Goal: Information Seeking & Learning: Learn about a topic

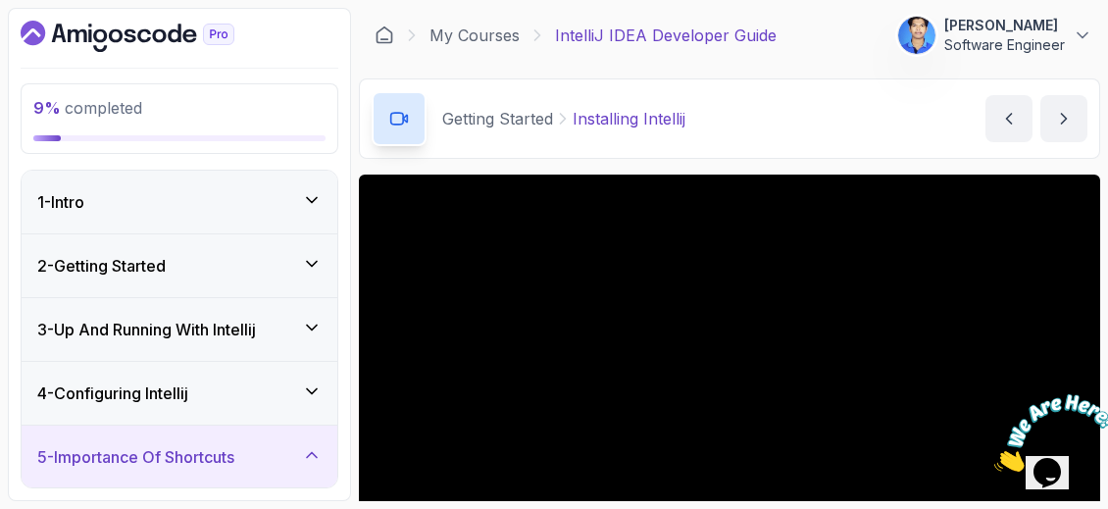
scroll to position [209, 0]
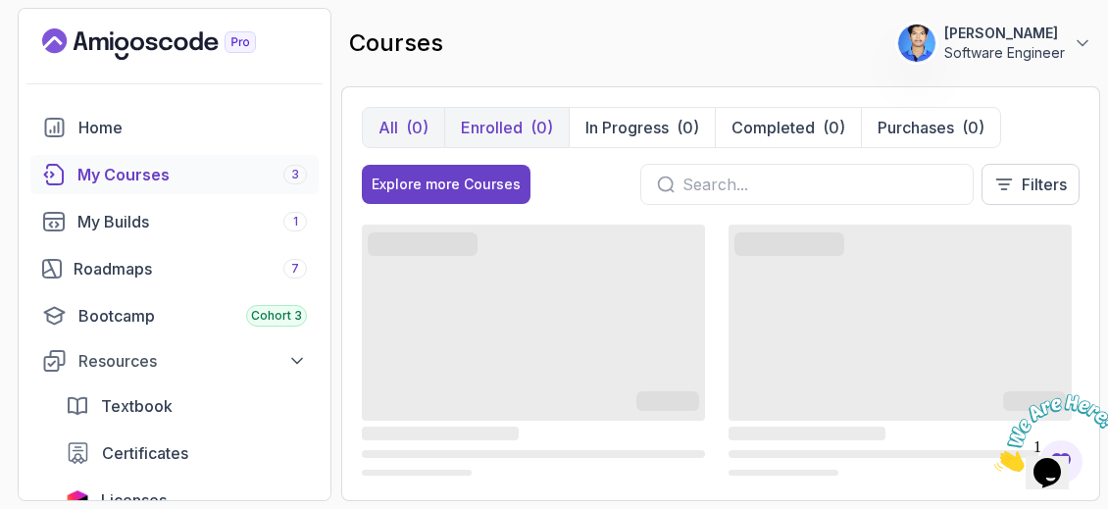
click at [508, 123] on p "Enrolled" at bounding box center [492, 128] width 62 height 24
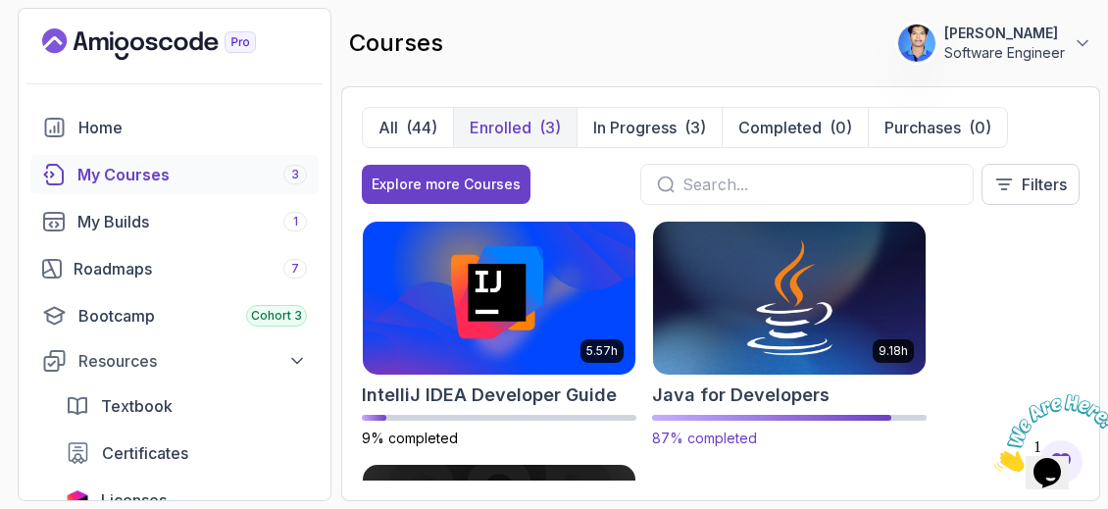
click at [739, 324] on img at bounding box center [789, 298] width 286 height 160
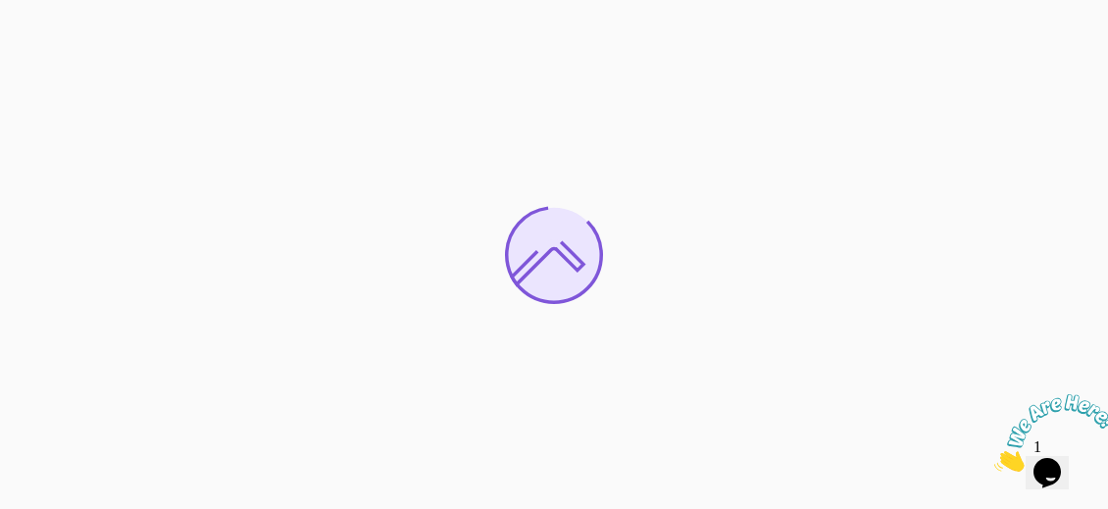
click at [995, 458] on icon "Close" at bounding box center [995, 466] width 0 height 17
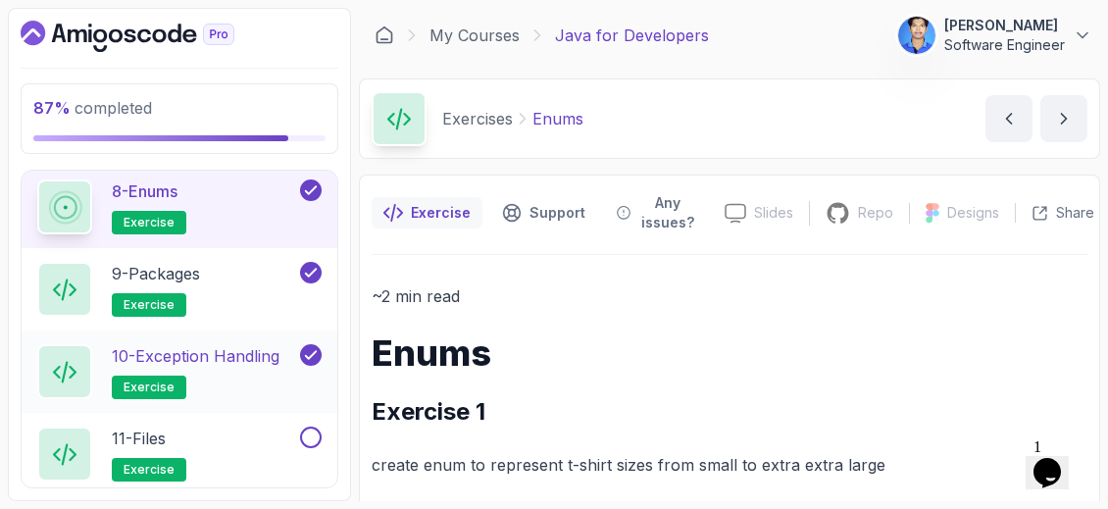
scroll to position [1714, 0]
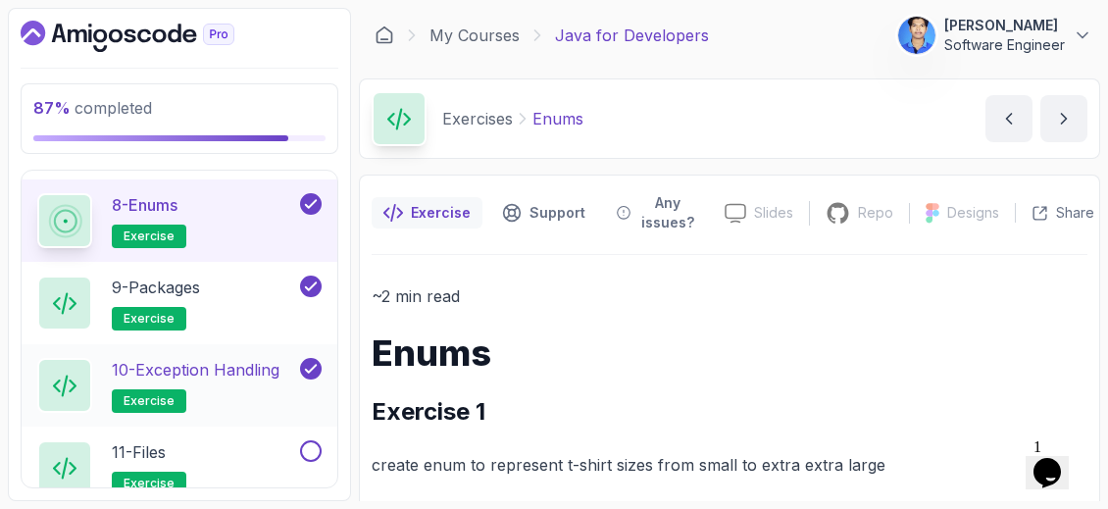
click at [230, 362] on p "10 - Exception Handling" at bounding box center [196, 370] width 168 height 24
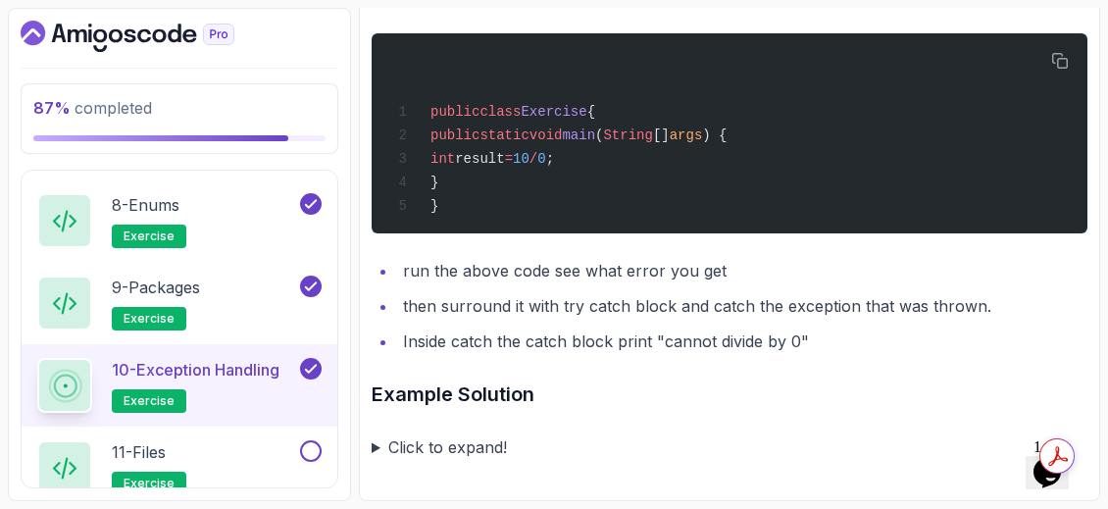
scroll to position [1084, 0]
click at [181, 446] on div "11 - Files" at bounding box center [149, 452] width 75 height 24
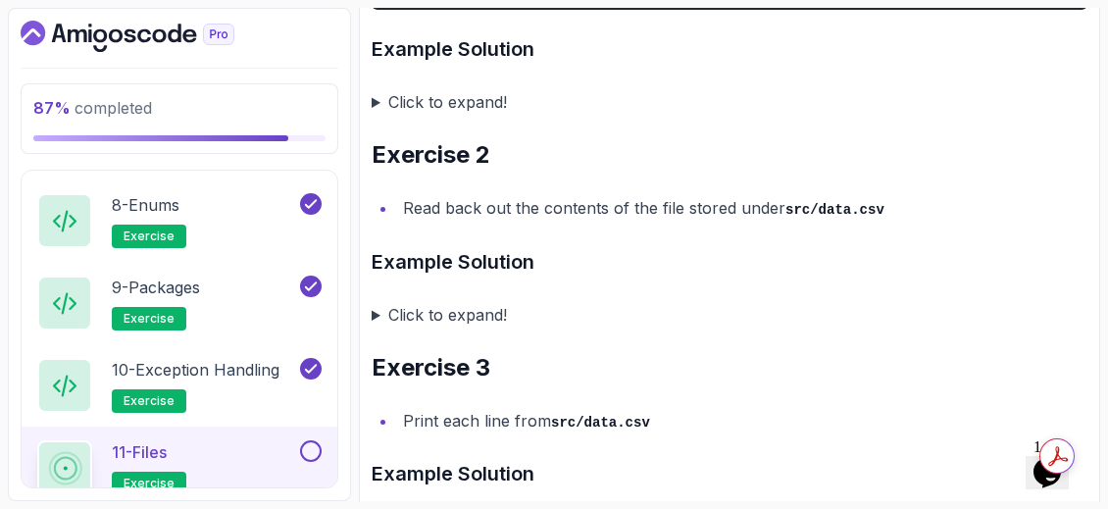
scroll to position [1162, 0]
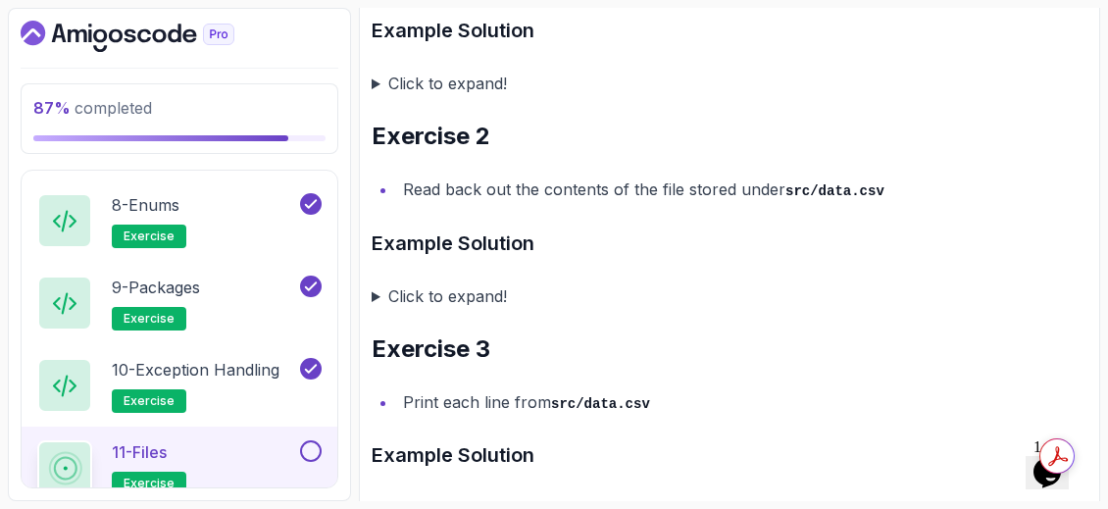
click at [376, 303] on summary "Click to expand!" at bounding box center [730, 295] width 716 height 27
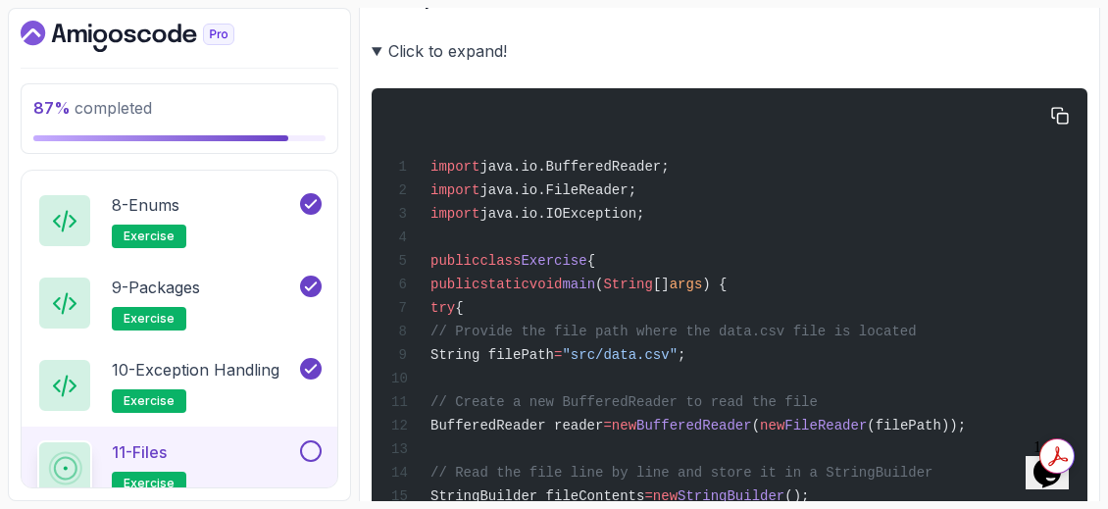
scroll to position [1407, 0]
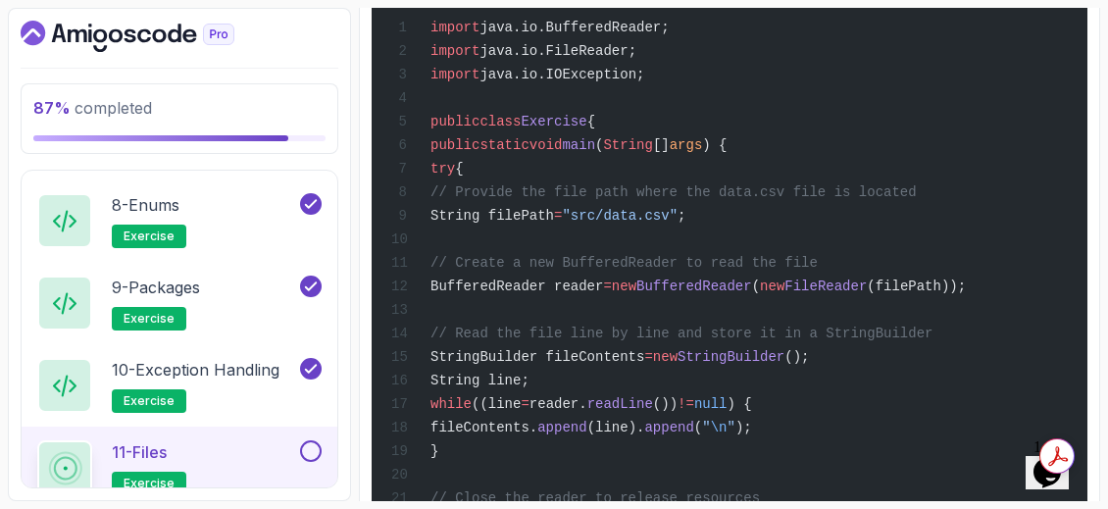
click at [735, 341] on span "// Read the file line by line and store it in a StringBuilder" at bounding box center [682, 334] width 502 height 16
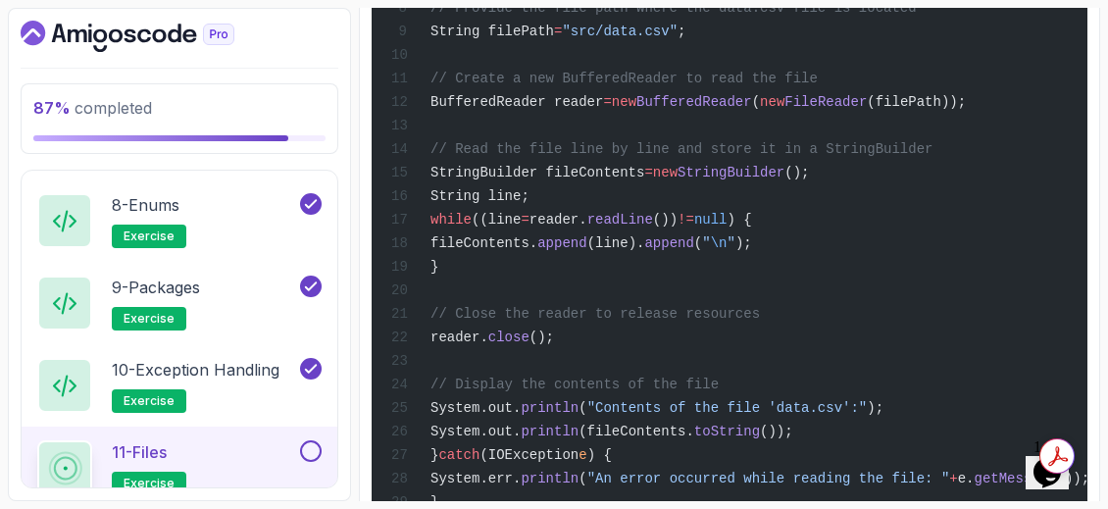
scroll to position [1731, 0]
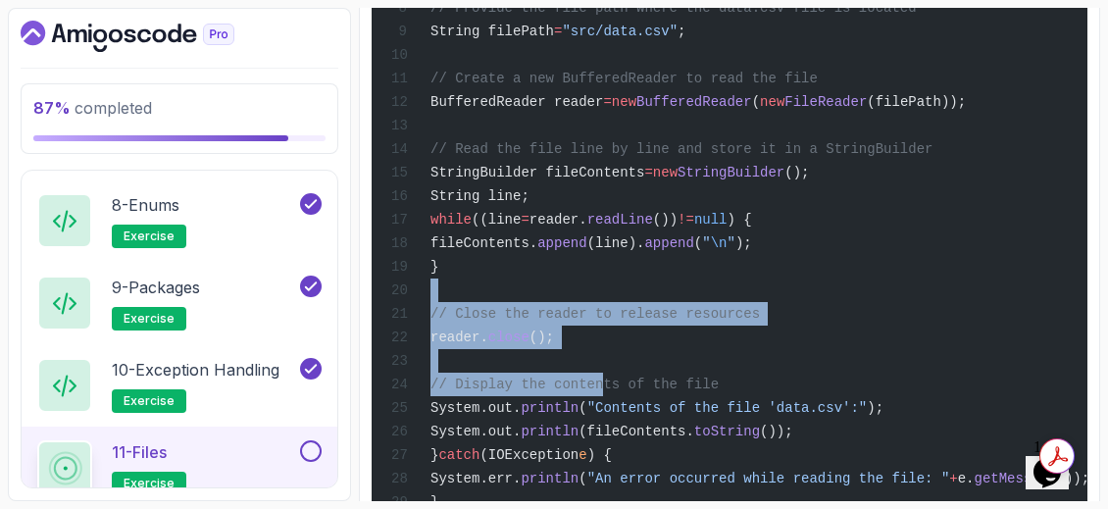
drag, startPoint x: 698, startPoint y: 301, endPoint x: 595, endPoint y: 388, distance: 135.0
click at [595, 388] on div "import java.io.BufferedReader; import java.io.FileReader; import java.io.IOExce…" at bounding box center [729, 182] width 685 height 812
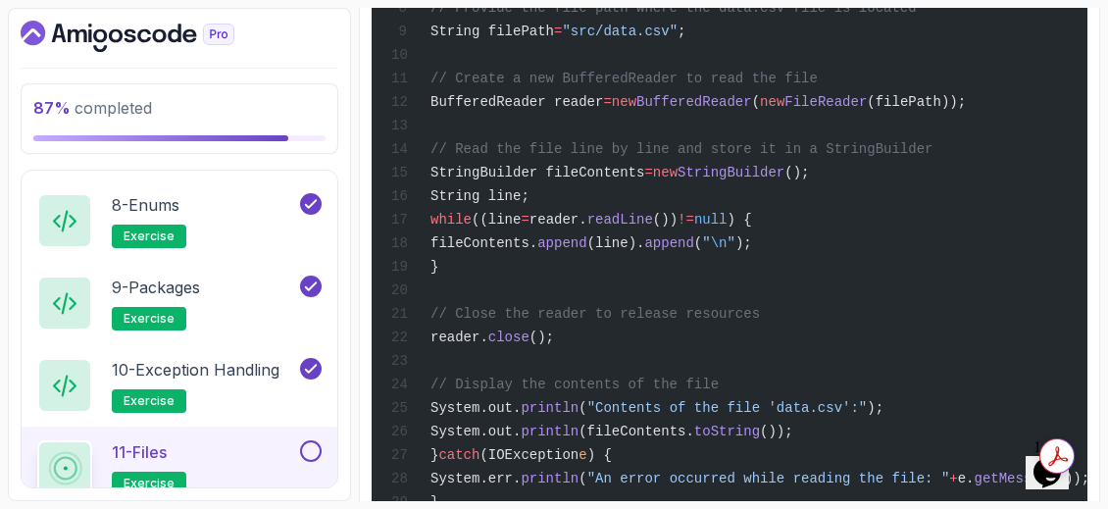
drag, startPoint x: 581, startPoint y: 395, endPoint x: 1030, endPoint y: 236, distance: 476.5
click at [1030, 236] on div "import java.io.BufferedReader; import java.io.FileReader; import java.io.IOExce…" at bounding box center [729, 182] width 685 height 812
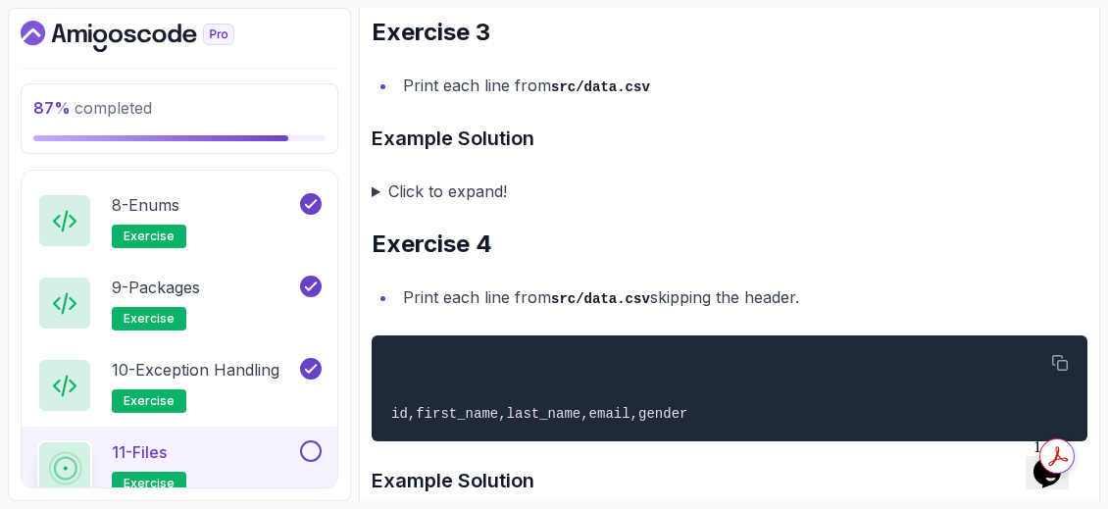
scroll to position [2339, 0]
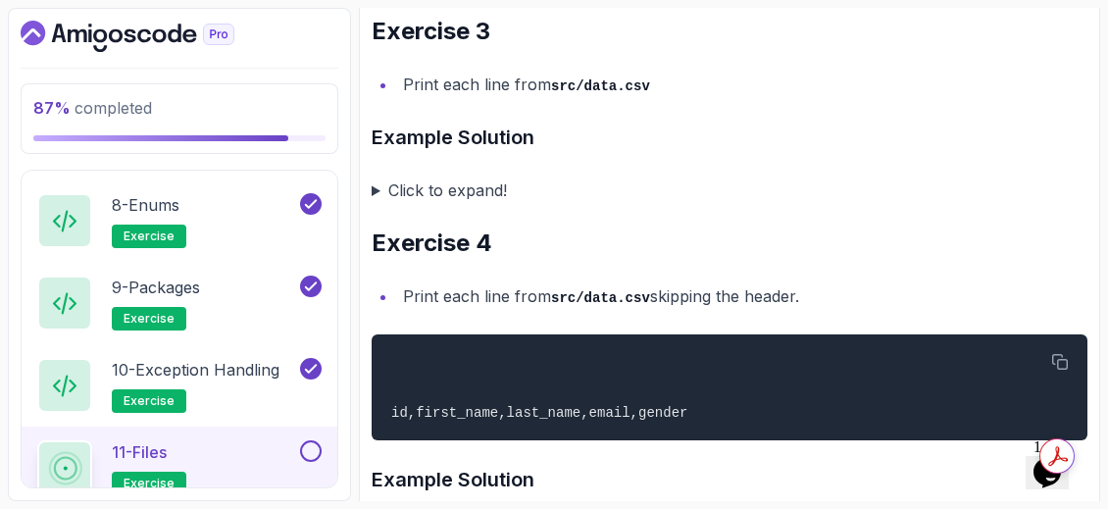
click at [384, 204] on summary "Click to expand!" at bounding box center [730, 190] width 716 height 27
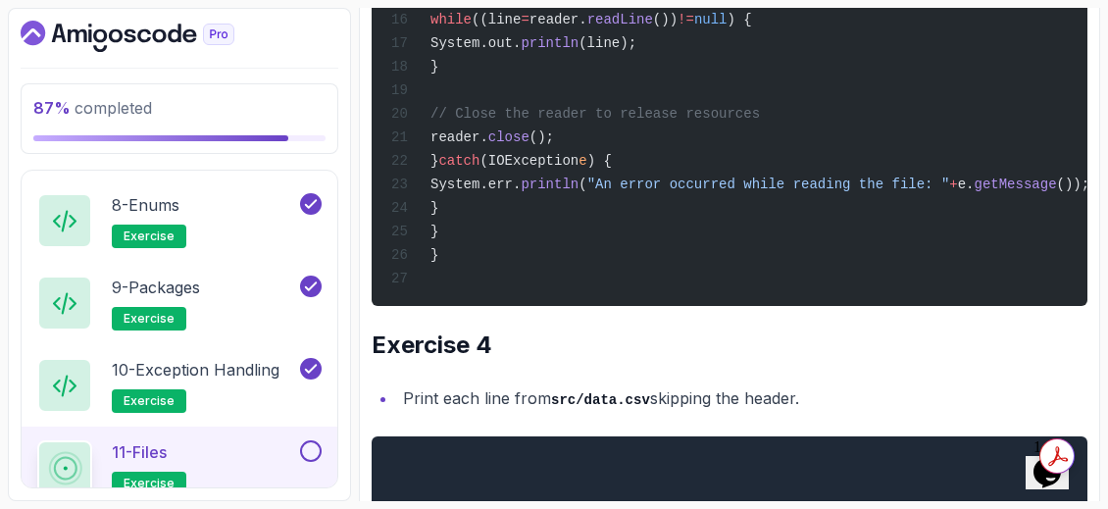
scroll to position [3239, 0]
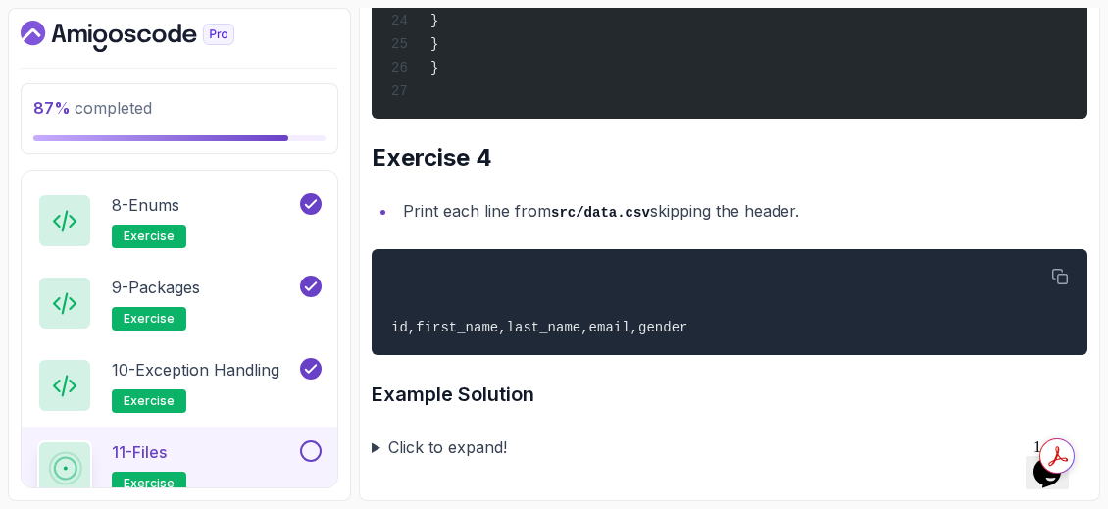
click at [372, 448] on summary "Click to expand!" at bounding box center [730, 447] width 716 height 27
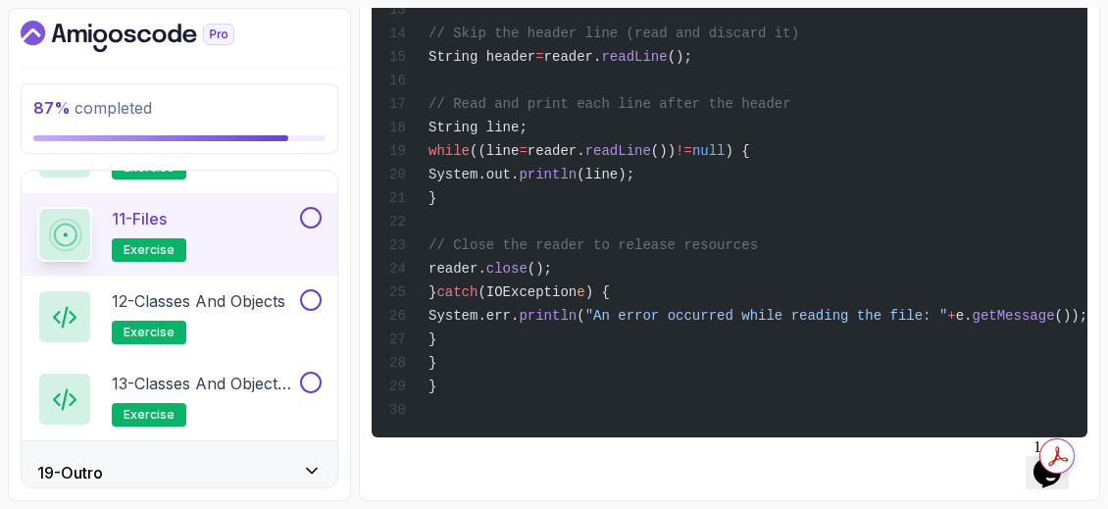
scroll to position [1954, 0]
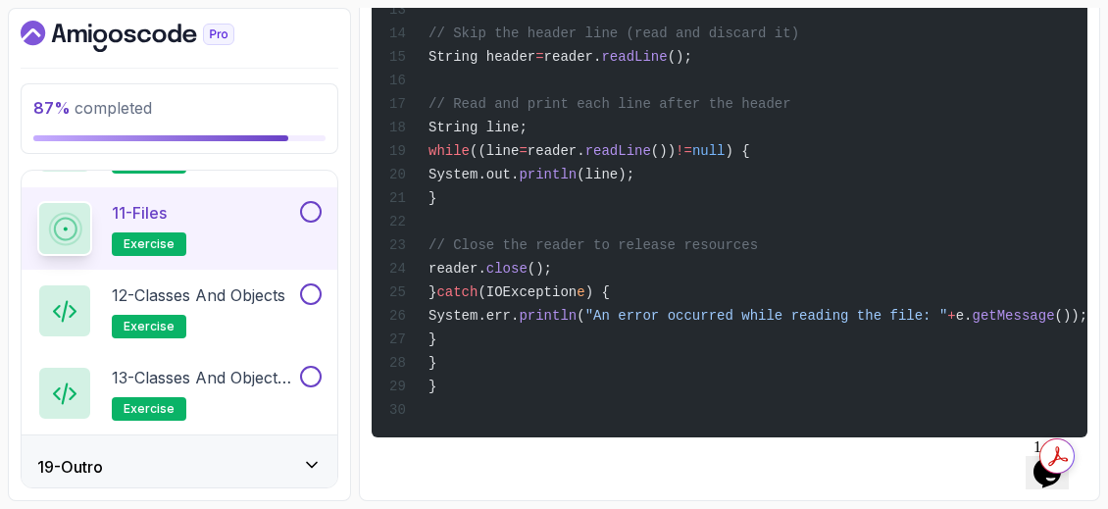
click at [88, 32] on icon "Dashboard" at bounding box center [89, 35] width 3 height 13
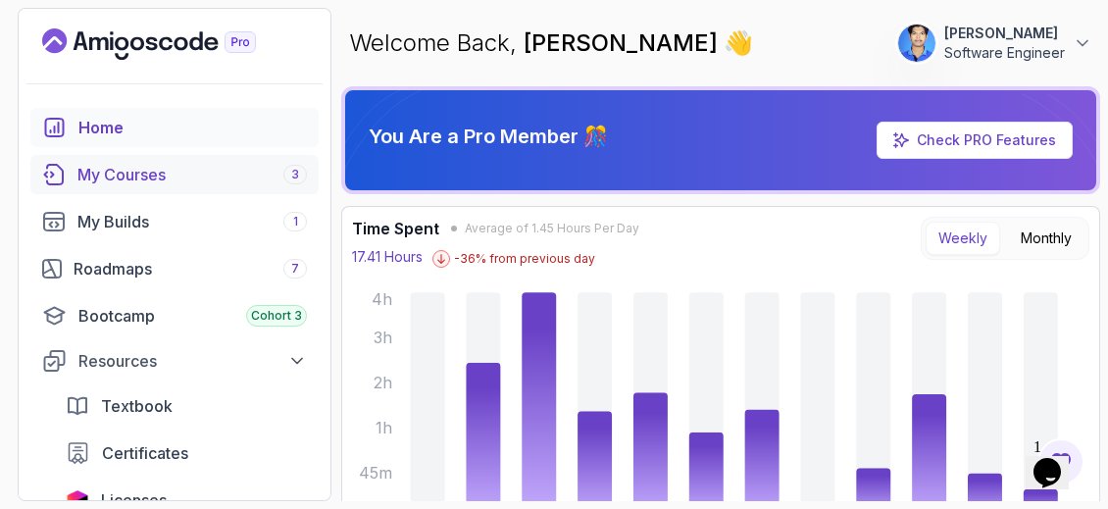
click at [179, 179] on div "My Courses 3" at bounding box center [192, 175] width 230 height 24
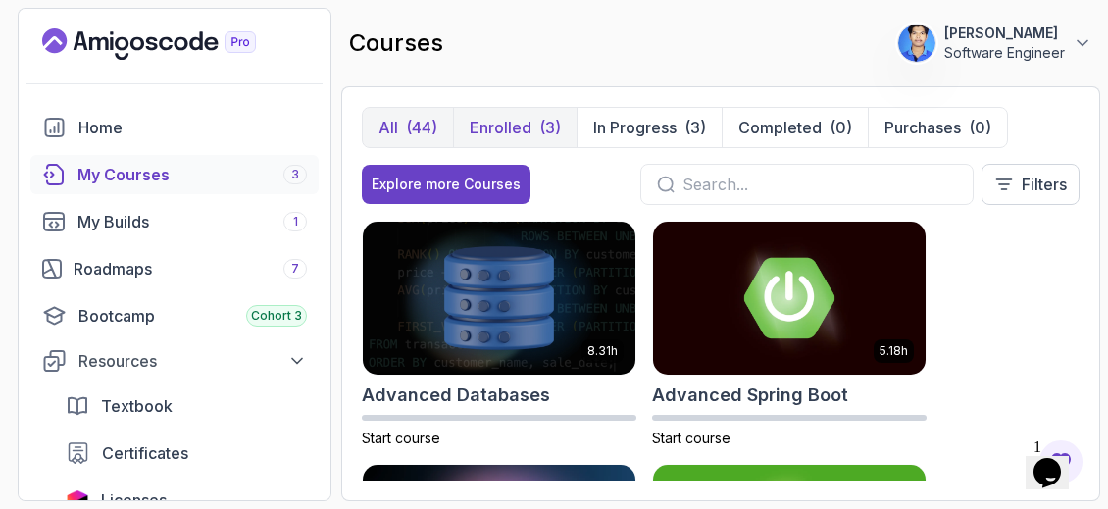
click at [526, 119] on p "Enrolled" at bounding box center [501, 128] width 62 height 24
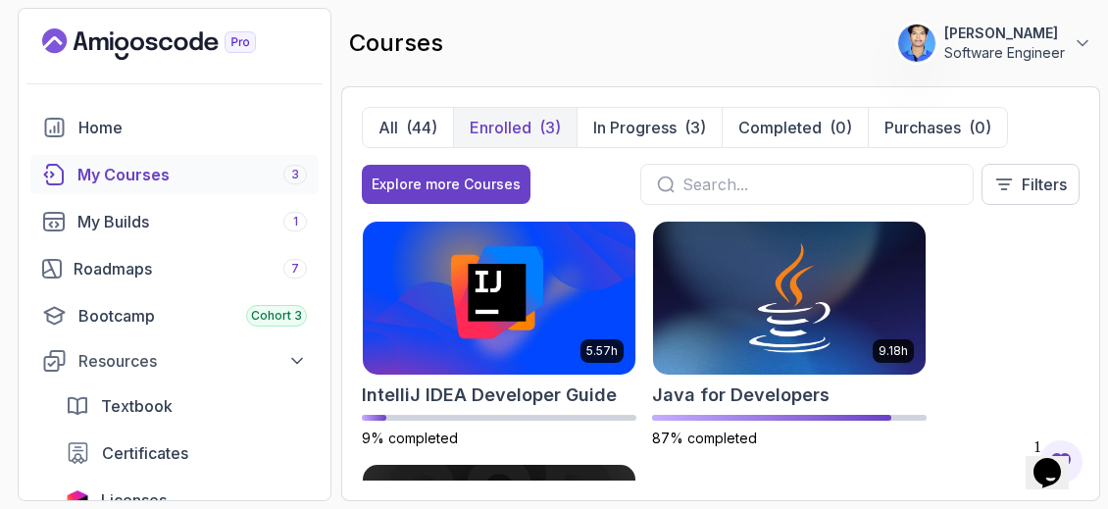
click at [519, 117] on p "Enrolled" at bounding box center [501, 128] width 62 height 24
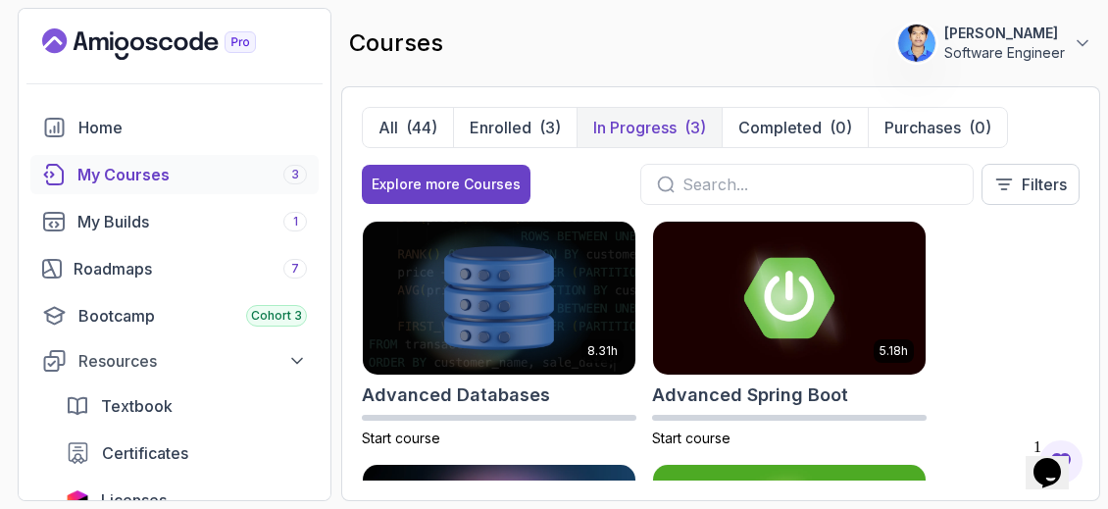
click at [607, 113] on button "In Progress (3)" at bounding box center [649, 127] width 145 height 39
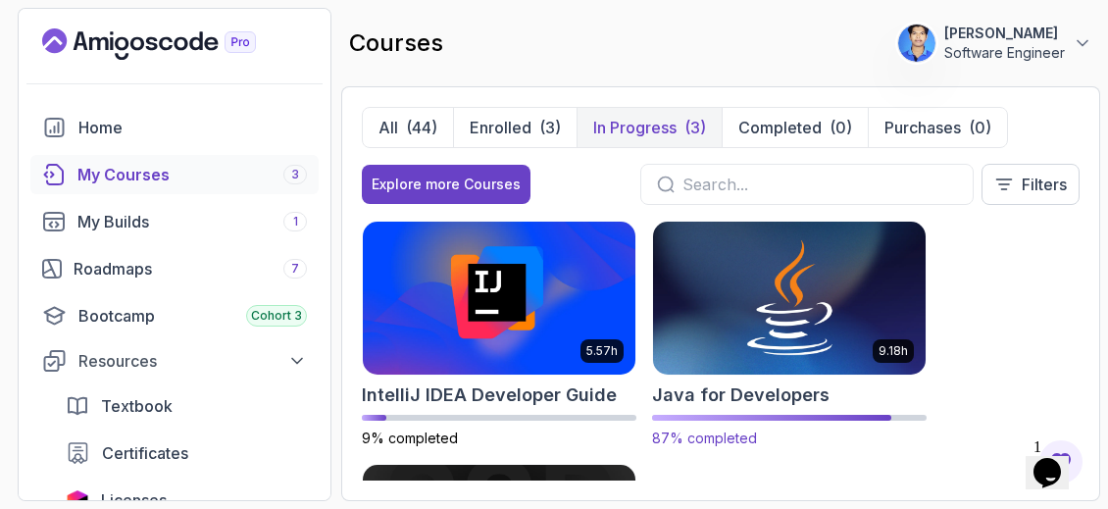
click at [796, 309] on img at bounding box center [789, 298] width 286 height 160
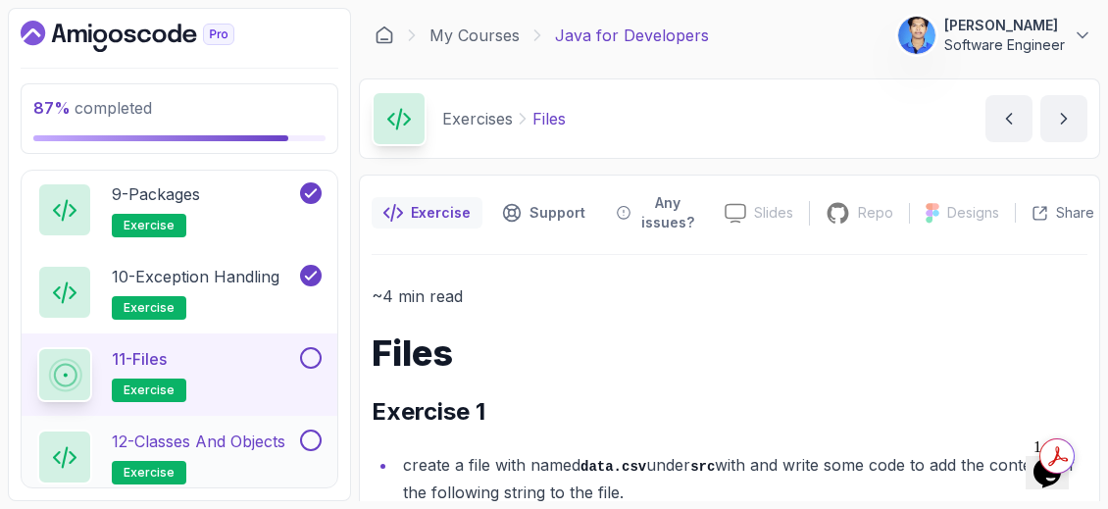
scroll to position [1763, 0]
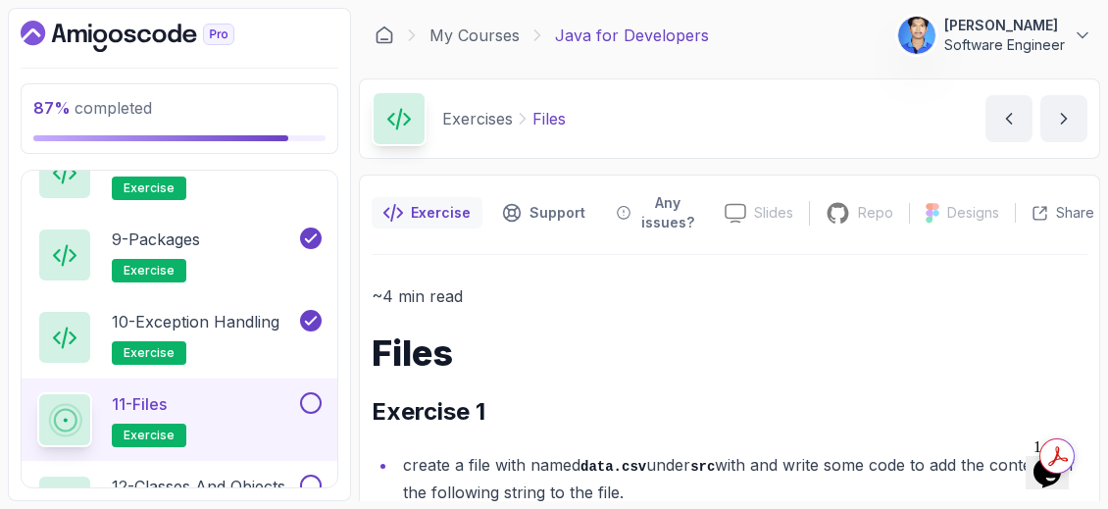
click at [217, 402] on div "11 - Files exercise" at bounding box center [166, 419] width 259 height 55
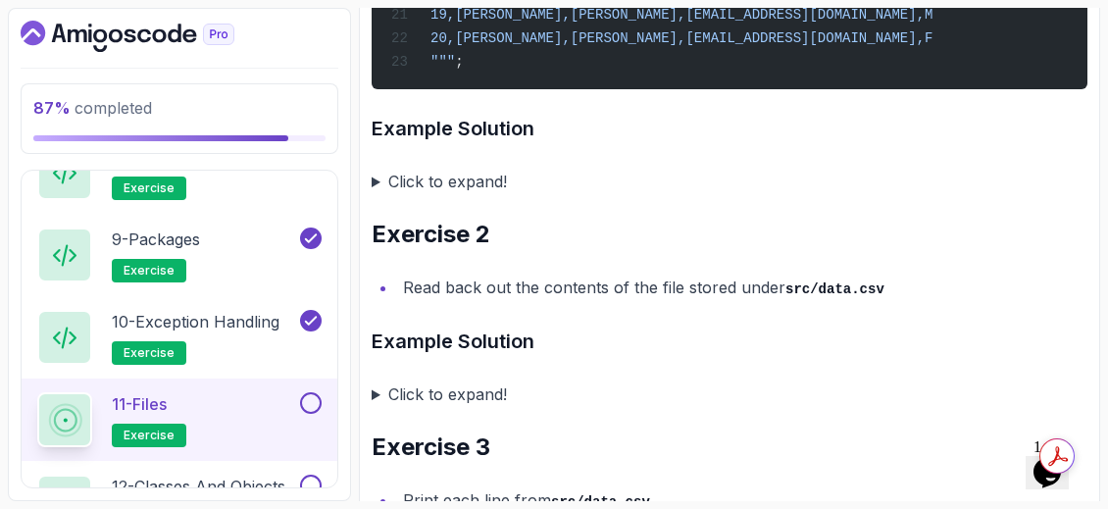
scroll to position [1107, 0]
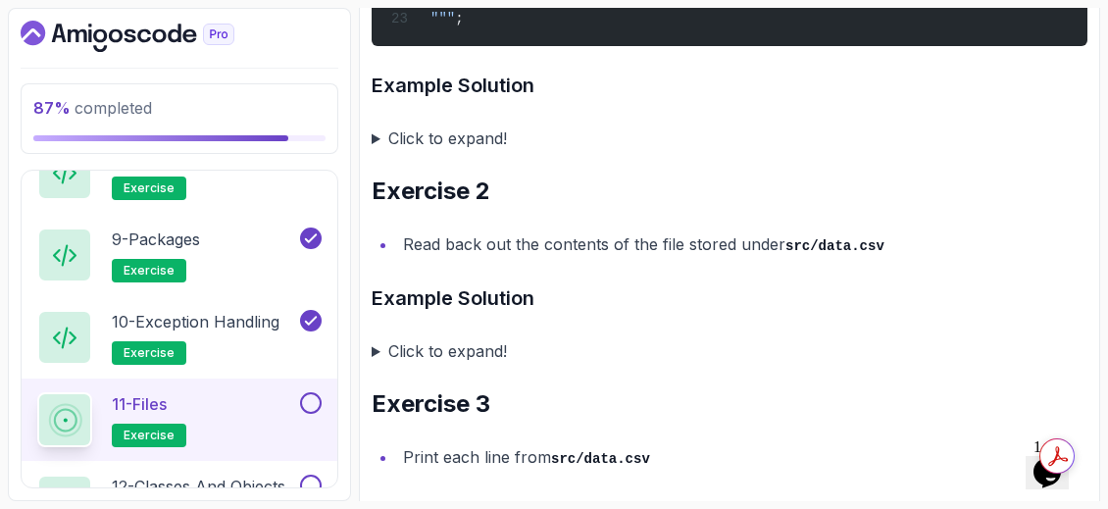
click at [379, 360] on summary "Click to expand!" at bounding box center [730, 350] width 716 height 27
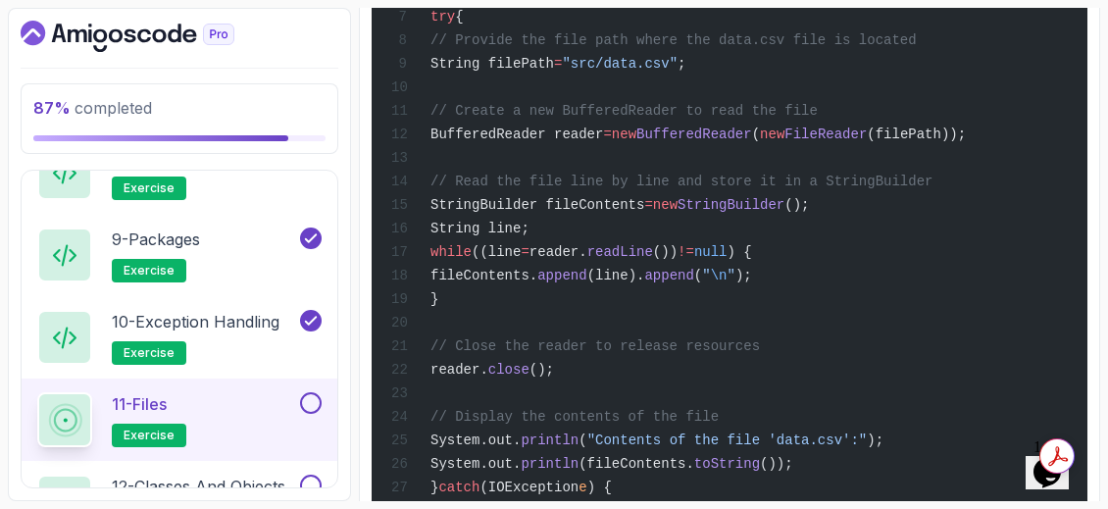
scroll to position [1718, 0]
